Goal: Obtain resource: Obtain resource

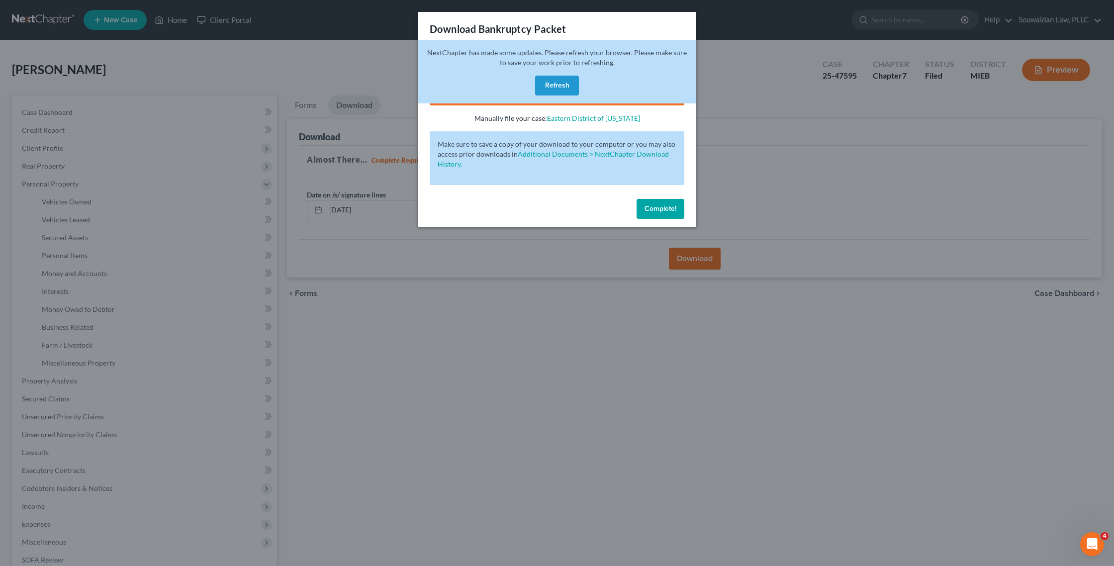
click at [555, 78] on button "Refresh" at bounding box center [557, 86] width 44 height 20
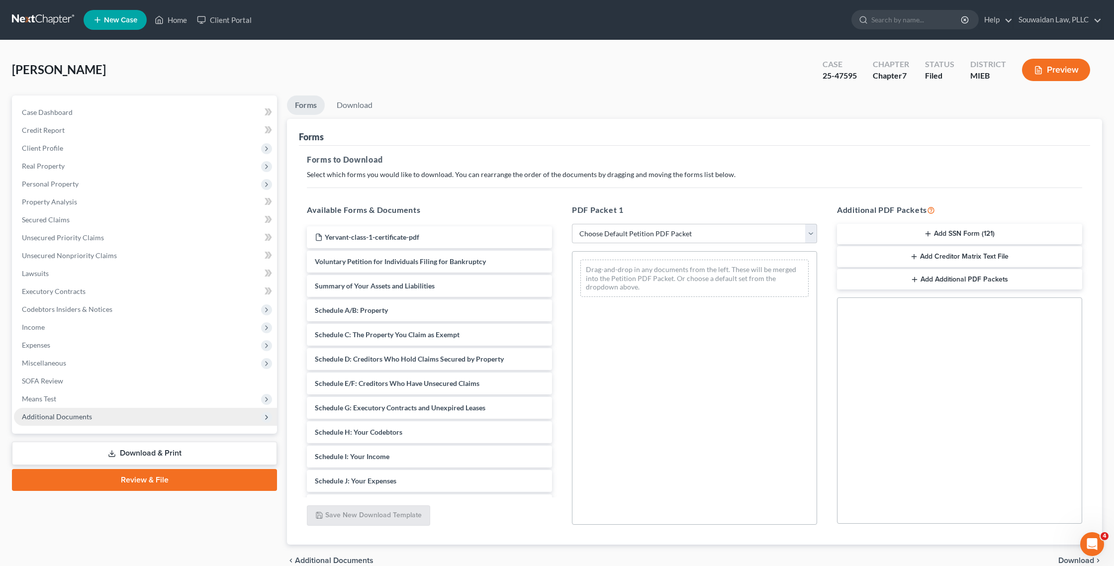
click at [142, 411] on span "Additional Documents" at bounding box center [145, 417] width 263 height 18
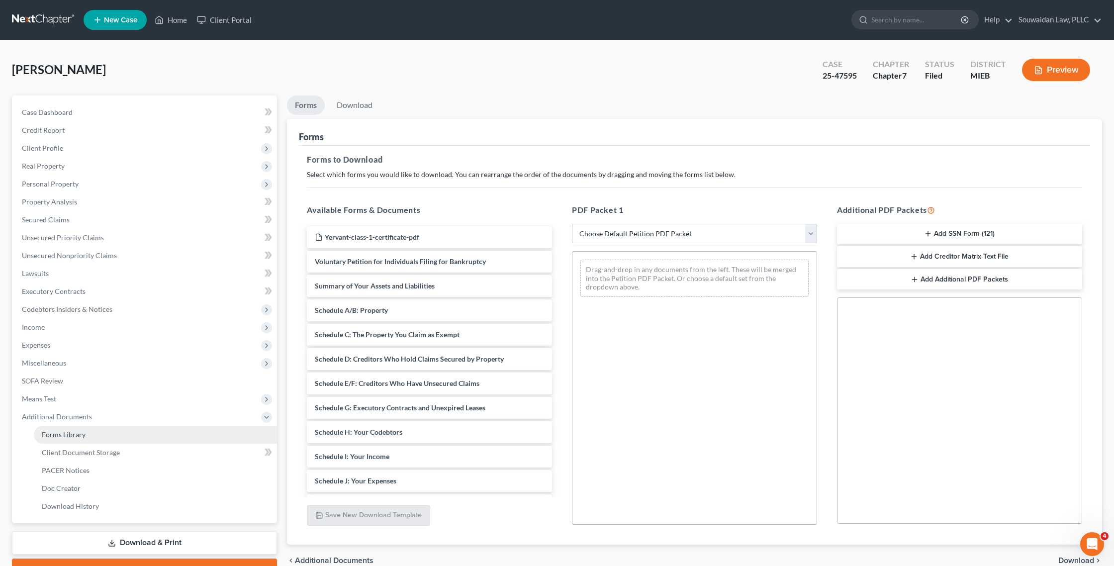
click at [136, 435] on link "Forms Library" at bounding box center [155, 435] width 243 height 18
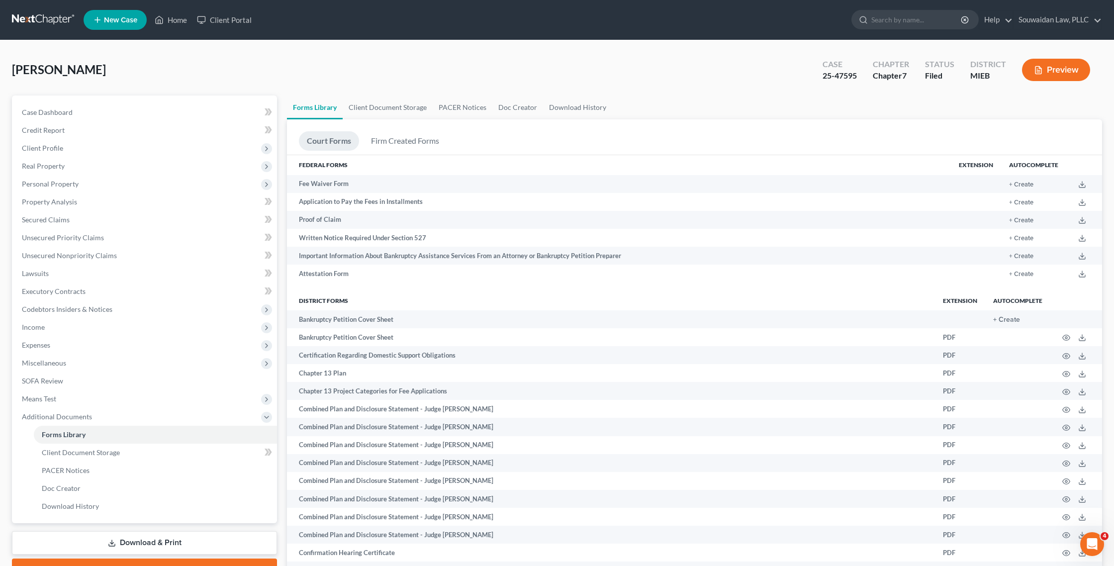
click at [159, 542] on link "Download & Print" at bounding box center [144, 542] width 265 height 23
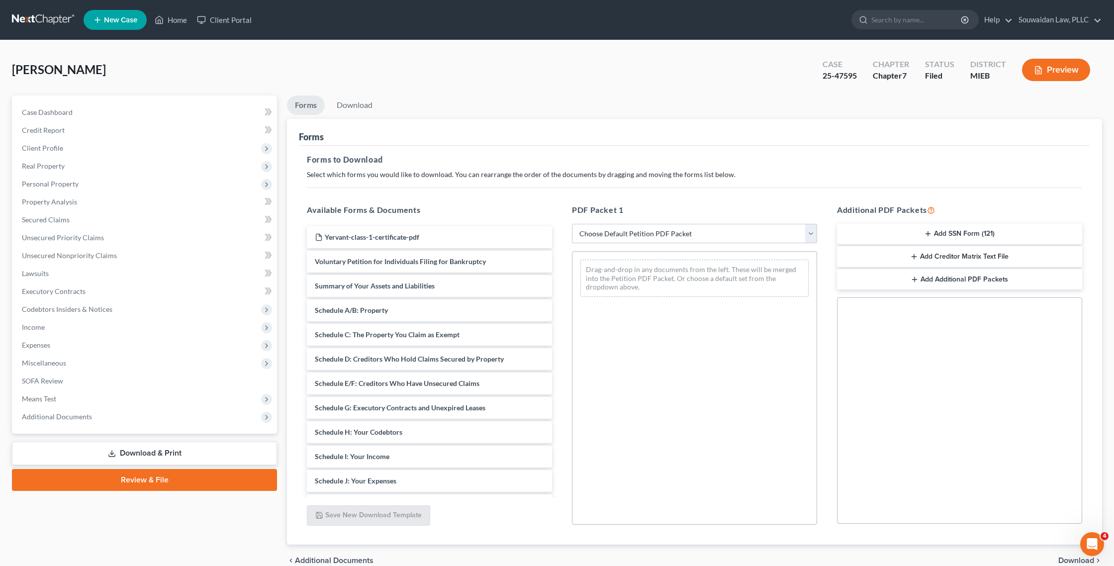
click at [640, 232] on select "Choose Default Petition PDF Packet Complete Bankruptcy Petition (all forms and …" at bounding box center [694, 234] width 245 height 20
select select "2"
click at [572, 224] on select "Choose Default Petition PDF Packet Complete Bankruptcy Petition (all forms and …" at bounding box center [694, 234] width 245 height 20
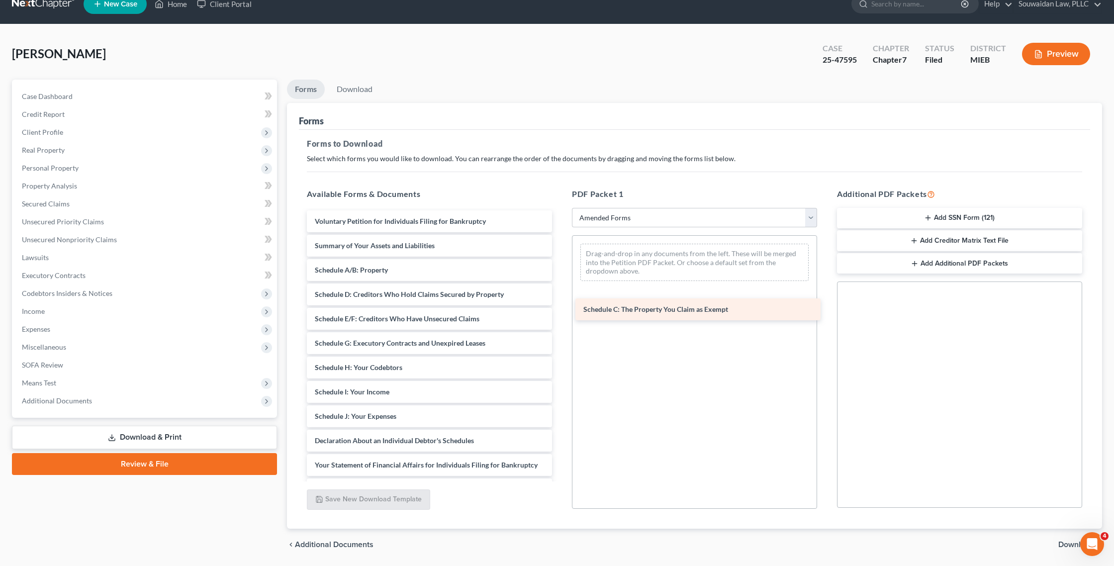
drag, startPoint x: 360, startPoint y: 283, endPoint x: 630, endPoint y: 297, distance: 269.9
click at [560, 297] on div "Schedule C: The Property You Claim as Exempt Voluntary Petition for Individuals…" at bounding box center [429, 421] width 261 height 422
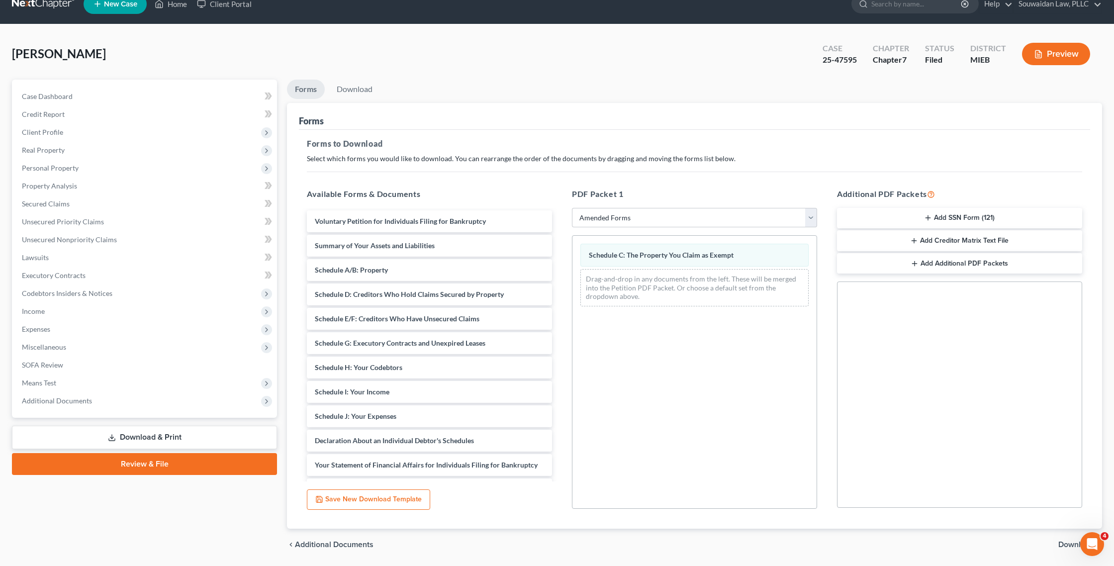
click at [1047, 59] on button "Preview" at bounding box center [1056, 54] width 68 height 22
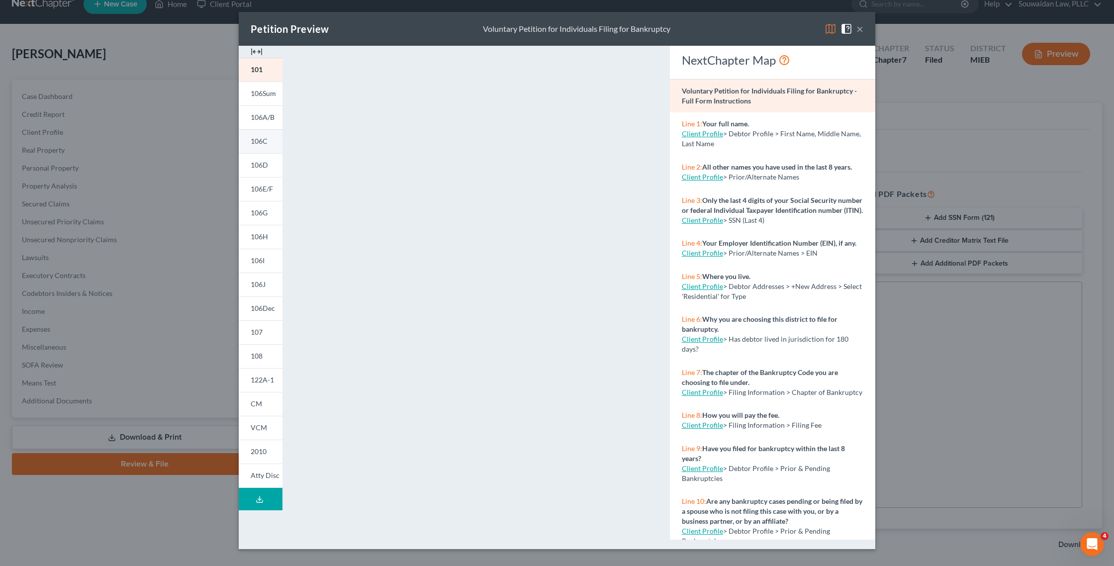
click at [265, 141] on span "106C" at bounding box center [259, 141] width 17 height 8
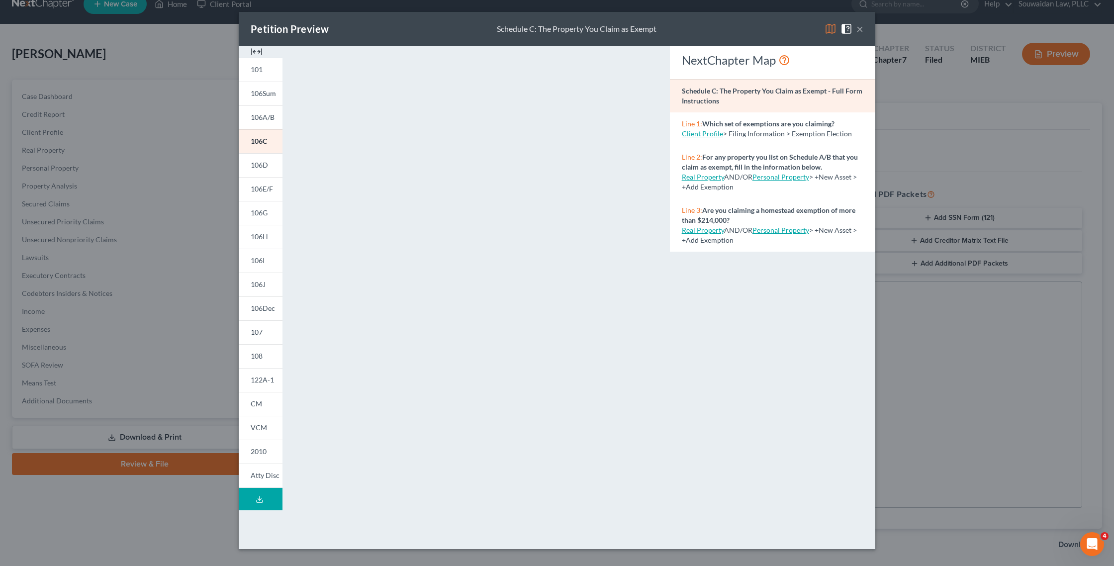
click at [863, 30] on button "×" at bounding box center [859, 29] width 7 height 12
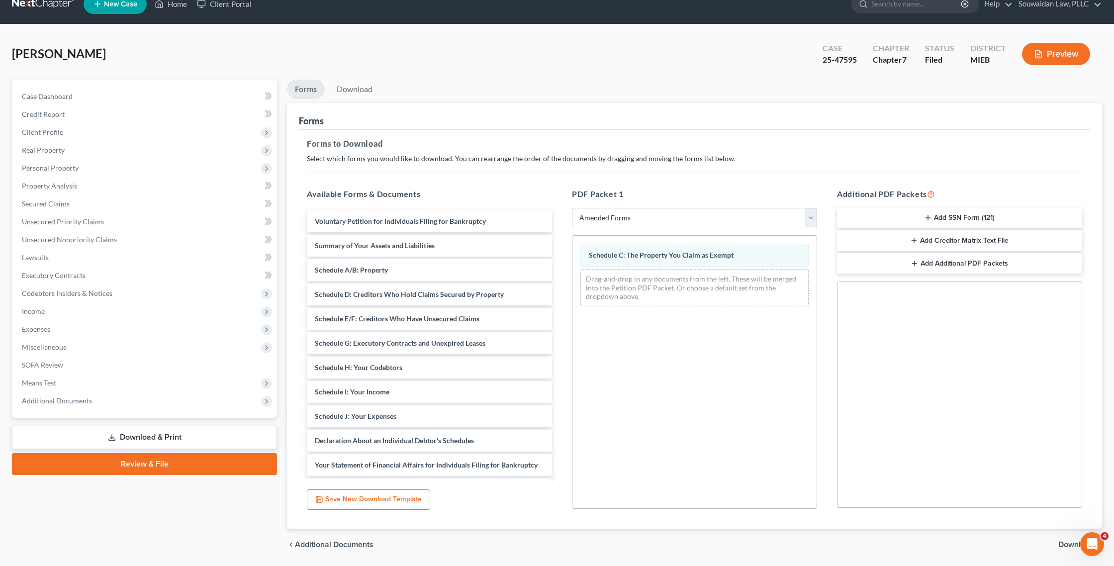
click at [1070, 546] on span "Download" at bounding box center [1076, 545] width 36 height 8
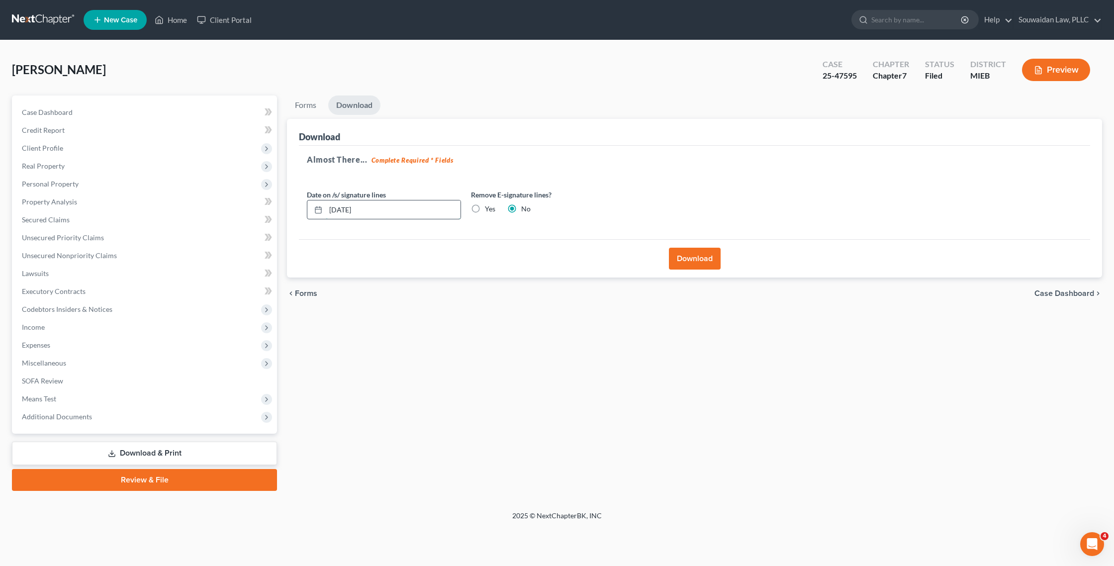
click at [346, 210] on input "08/15/2025" at bounding box center [393, 209] width 135 height 19
click at [346, 208] on input "08/01/2025" at bounding box center [393, 209] width 135 height 19
drag, startPoint x: 379, startPoint y: 209, endPoint x: 311, endPoint y: 205, distance: 68.2
click at [311, 205] on div "08/01/20254" at bounding box center [384, 210] width 154 height 20
type input "[DATE]"
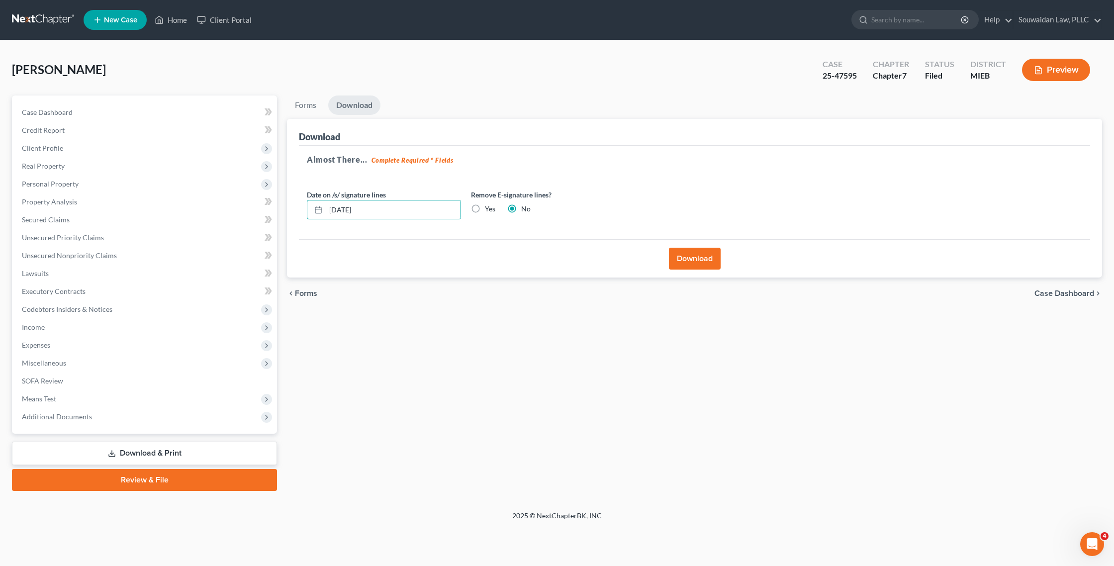
click at [371, 297] on div "chevron_left Forms Case Dashboard chevron_right" at bounding box center [694, 294] width 815 height 32
click at [701, 260] on button "Download" at bounding box center [695, 259] width 52 height 22
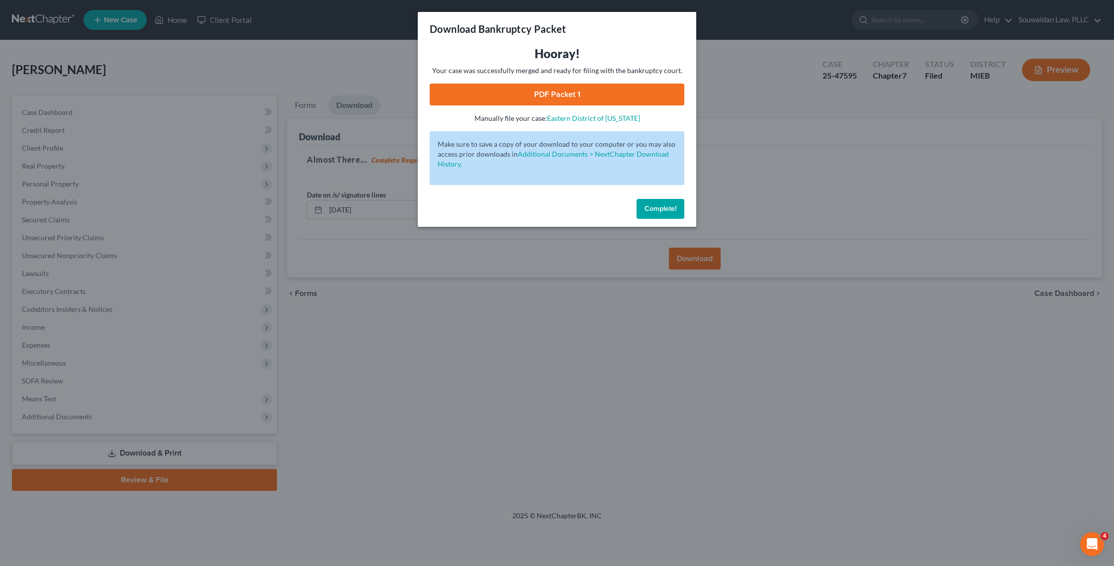
click at [590, 110] on div "Hooray! Your case was successfully merged and ready for filing with the bankrup…" at bounding box center [557, 85] width 255 height 78
click at [582, 99] on link "PDF Packet 1" at bounding box center [557, 95] width 255 height 22
